Goal: Navigation & Orientation: Find specific page/section

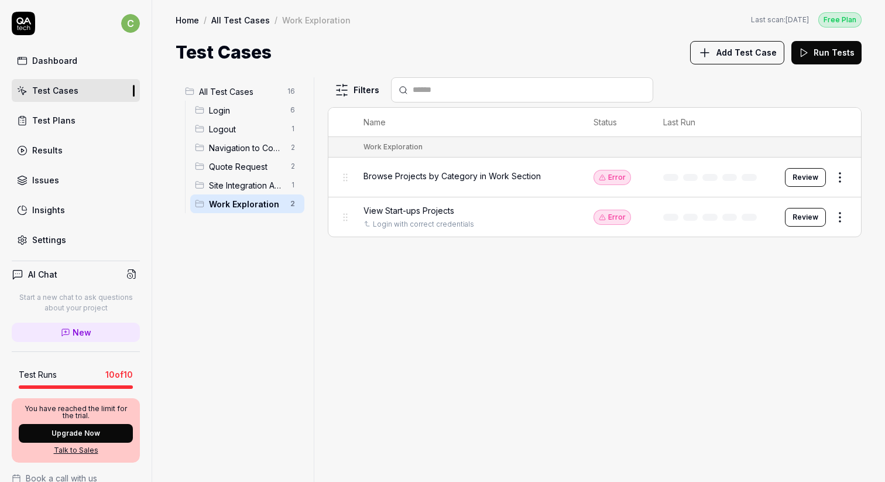
click at [99, 118] on link "Test Plans" at bounding box center [76, 120] width 128 height 23
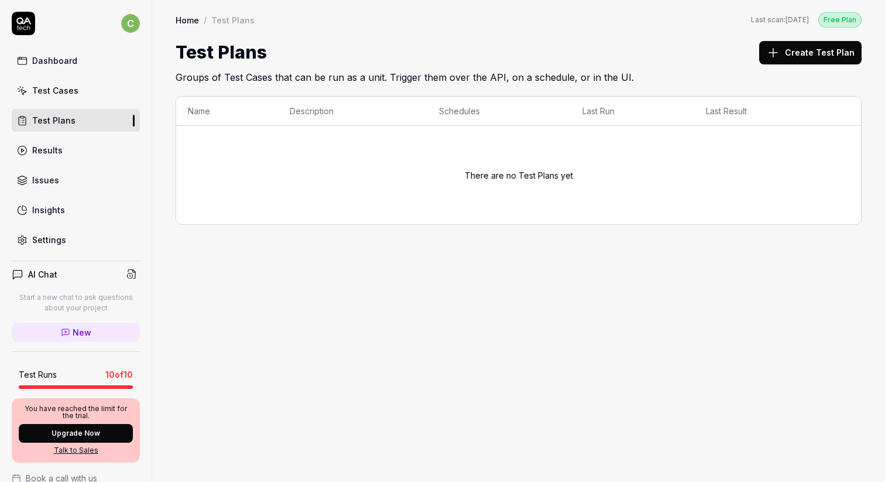
click at [101, 93] on link "Test Cases" at bounding box center [76, 90] width 128 height 23
click at [78, 93] on link "Test Cases" at bounding box center [76, 90] width 128 height 23
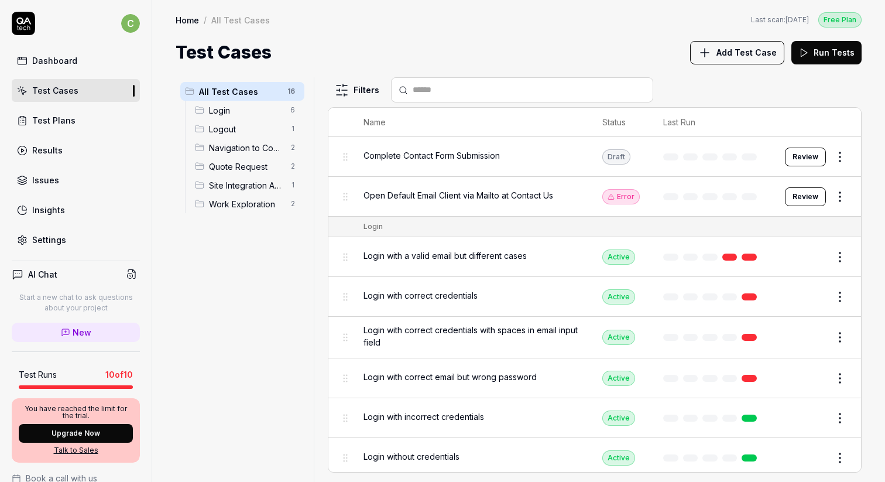
click at [271, 112] on span "Login" at bounding box center [246, 110] width 74 height 12
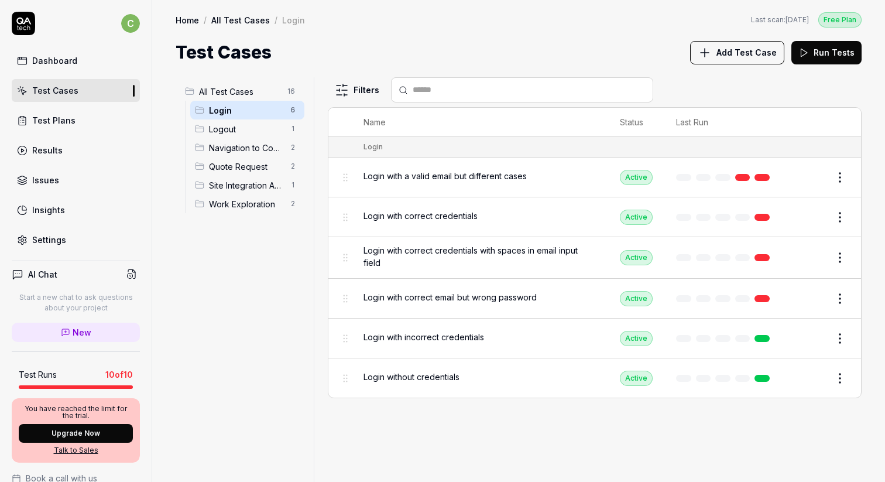
click at [268, 128] on span "Logout" at bounding box center [246, 129] width 74 height 12
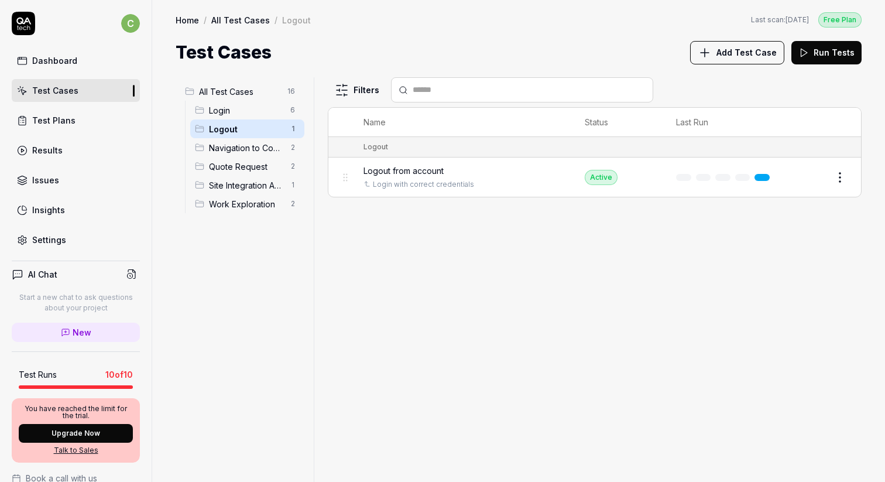
click at [261, 153] on span "Navigation to Company Pages" at bounding box center [246, 148] width 74 height 12
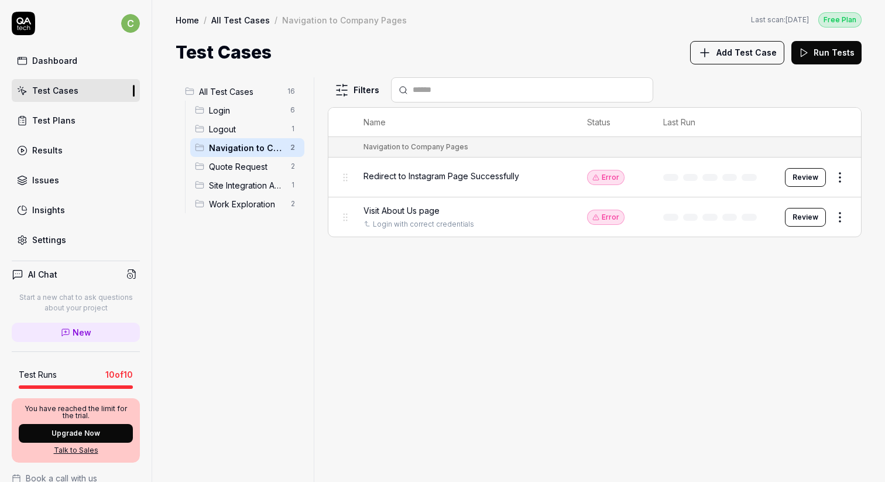
click at [254, 174] on div "Quote Request 2" at bounding box center [247, 166] width 114 height 19
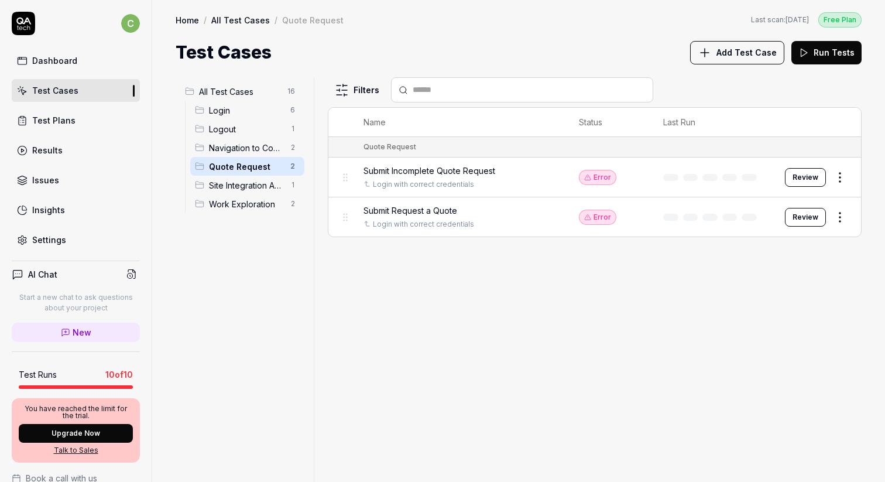
click at [249, 189] on span "Site Integration Actions" at bounding box center [246, 185] width 74 height 12
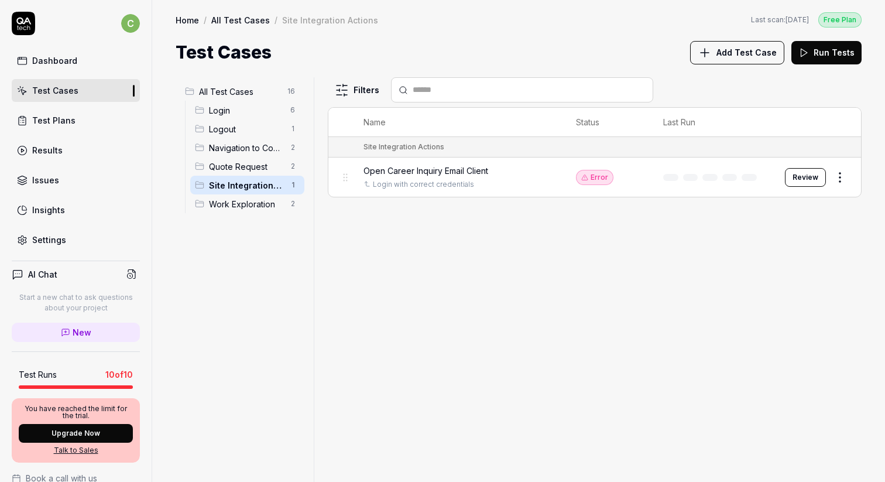
click at [248, 198] on span "Work Exploration" at bounding box center [246, 204] width 74 height 12
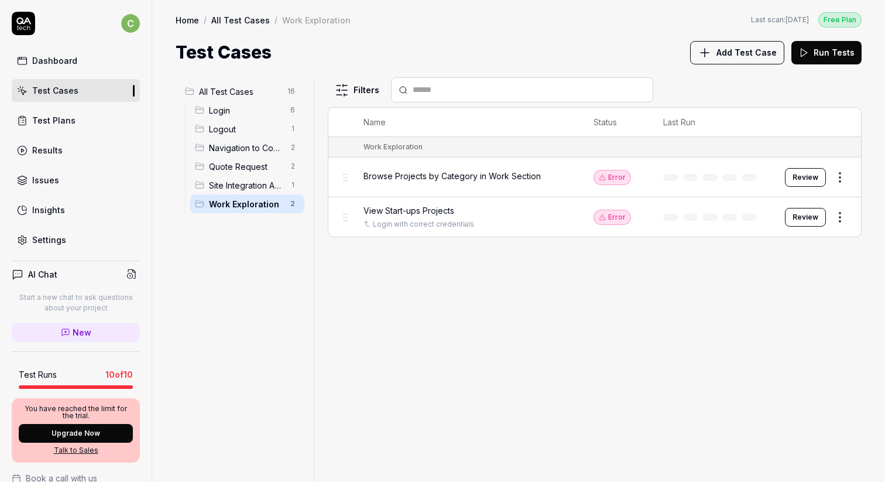
click at [259, 104] on span "Login" at bounding box center [246, 110] width 74 height 12
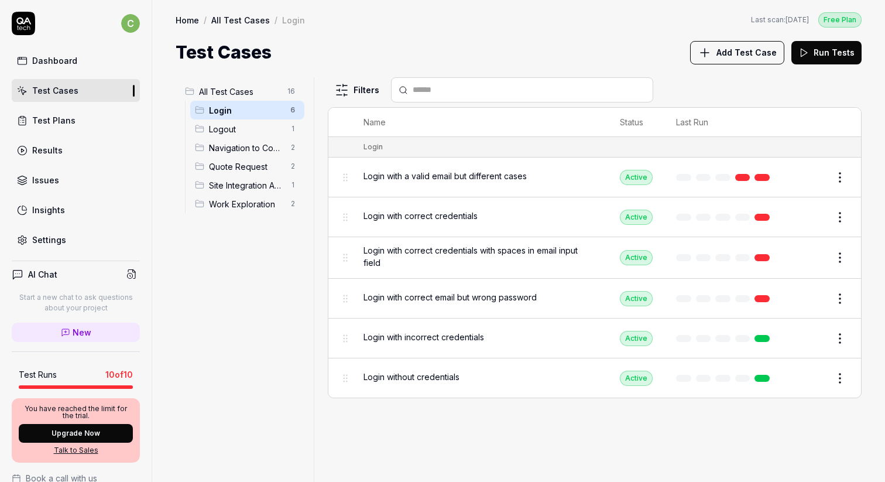
click at [259, 123] on span "Logout" at bounding box center [246, 129] width 74 height 12
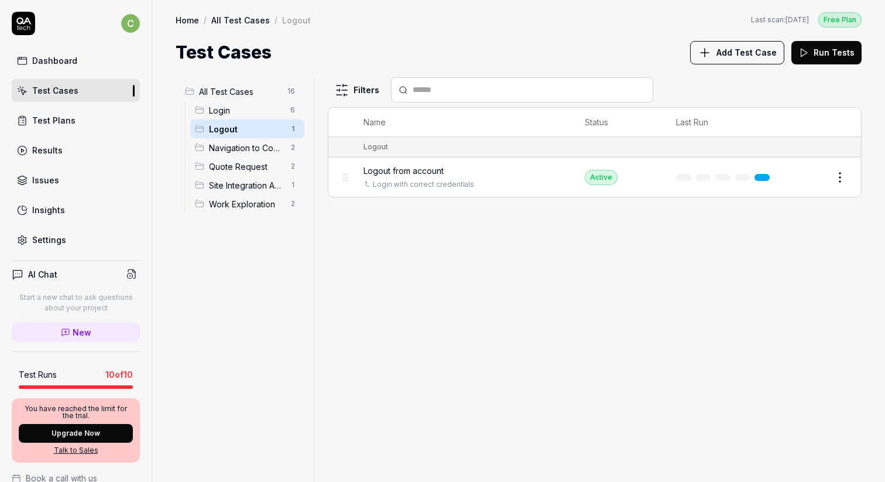
click at [256, 146] on span "Navigation to Company Pages" at bounding box center [246, 148] width 74 height 12
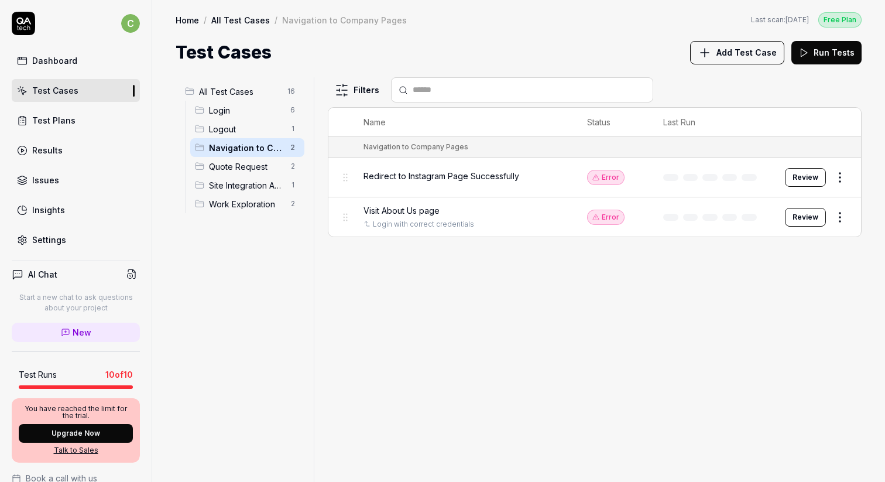
click at [256, 155] on div "Navigation to Company Pages 2" at bounding box center [247, 147] width 114 height 19
click at [255, 163] on span "Quote Request" at bounding box center [246, 166] width 74 height 12
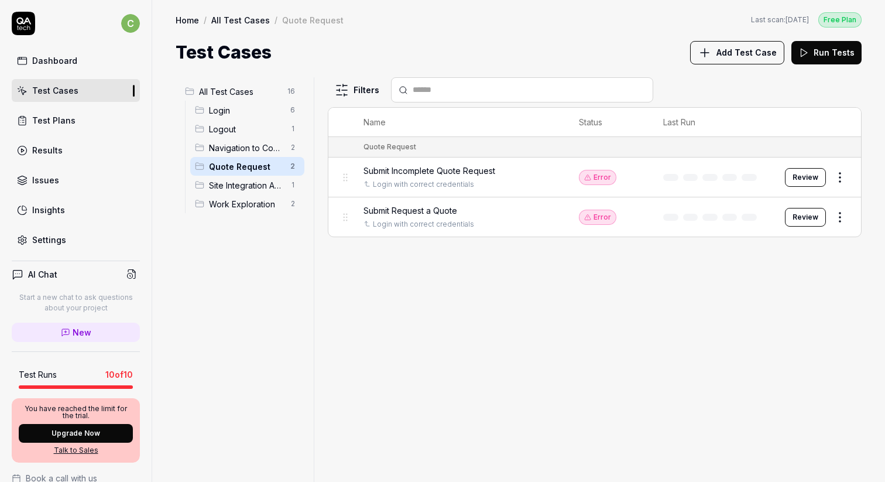
click at [257, 95] on span "All Test Cases" at bounding box center [239, 91] width 81 height 12
